Goal: Check status: Check status

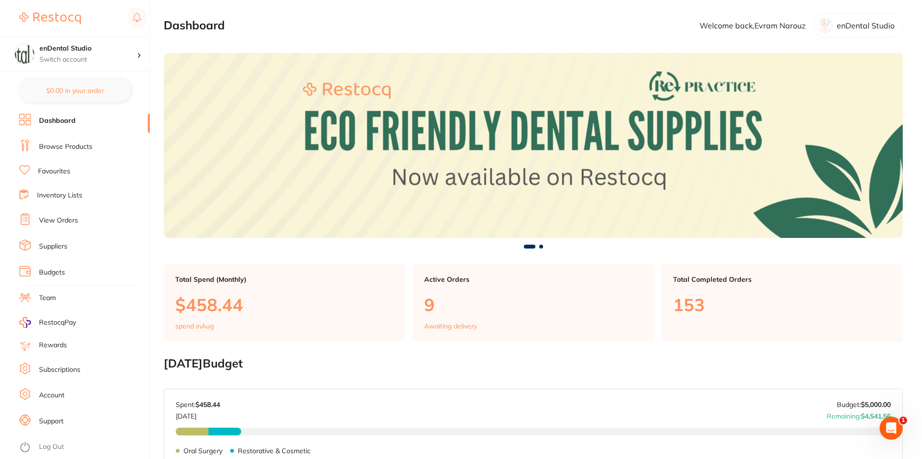
click at [62, 217] on link "View Orders" at bounding box center [58, 221] width 39 height 10
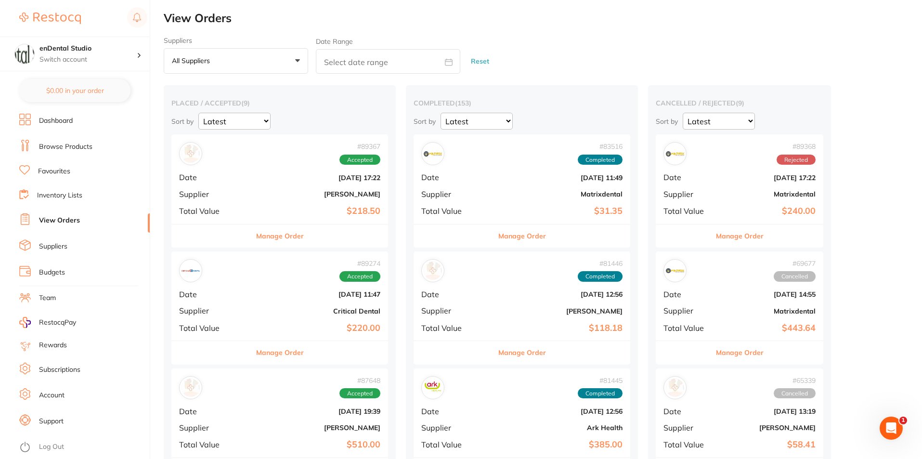
click at [266, 239] on button "Manage Order" at bounding box center [280, 235] width 48 height 23
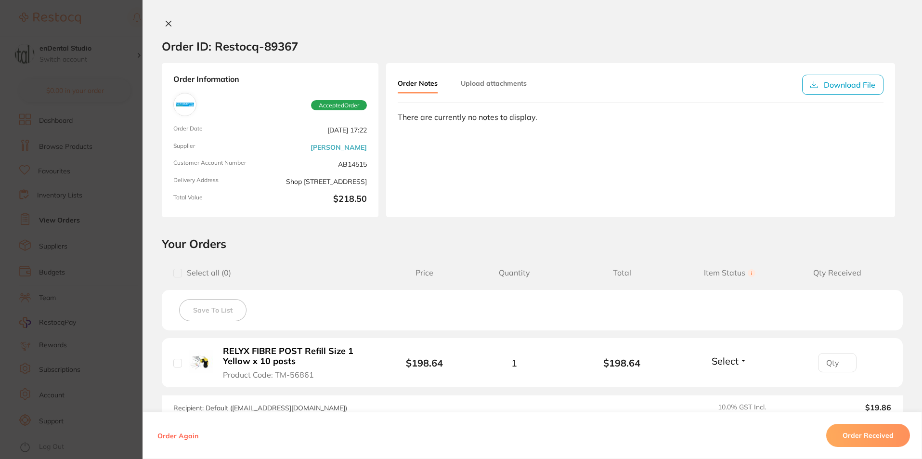
click at [106, 254] on section "Order ID: Restocq- 89367 Order Information Accepted Order Order Date [DATE] 17:…" at bounding box center [461, 229] width 922 height 459
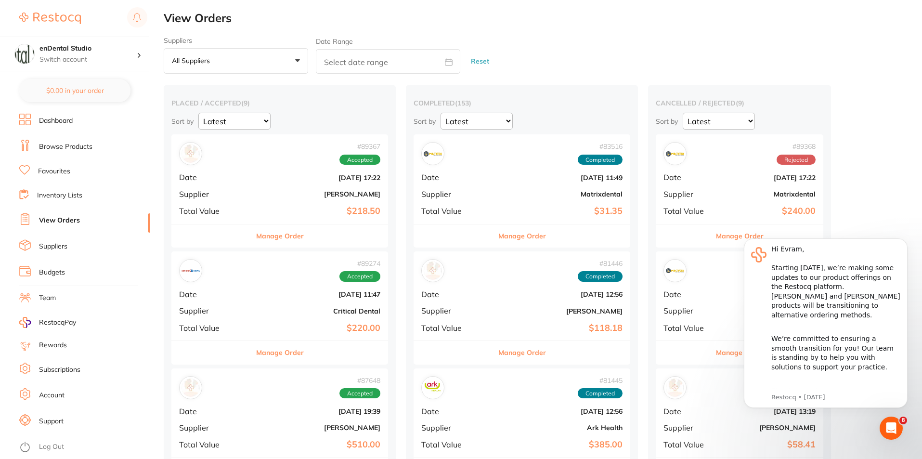
click at [256, 360] on button "Manage Order" at bounding box center [280, 352] width 48 height 23
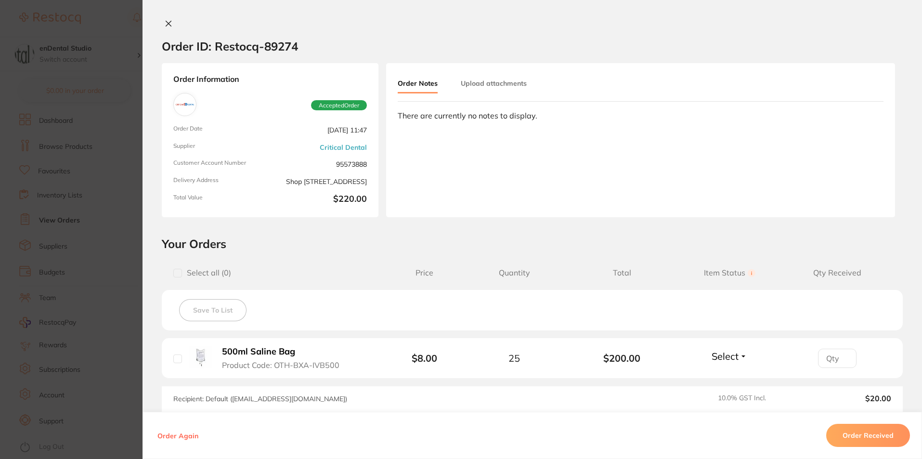
click at [90, 336] on section "Order ID: Restocq- 89274 Order Information Accepted Order Order Date [DATE] 11:…" at bounding box center [461, 229] width 922 height 459
